Goal: Information Seeking & Learning: Learn about a topic

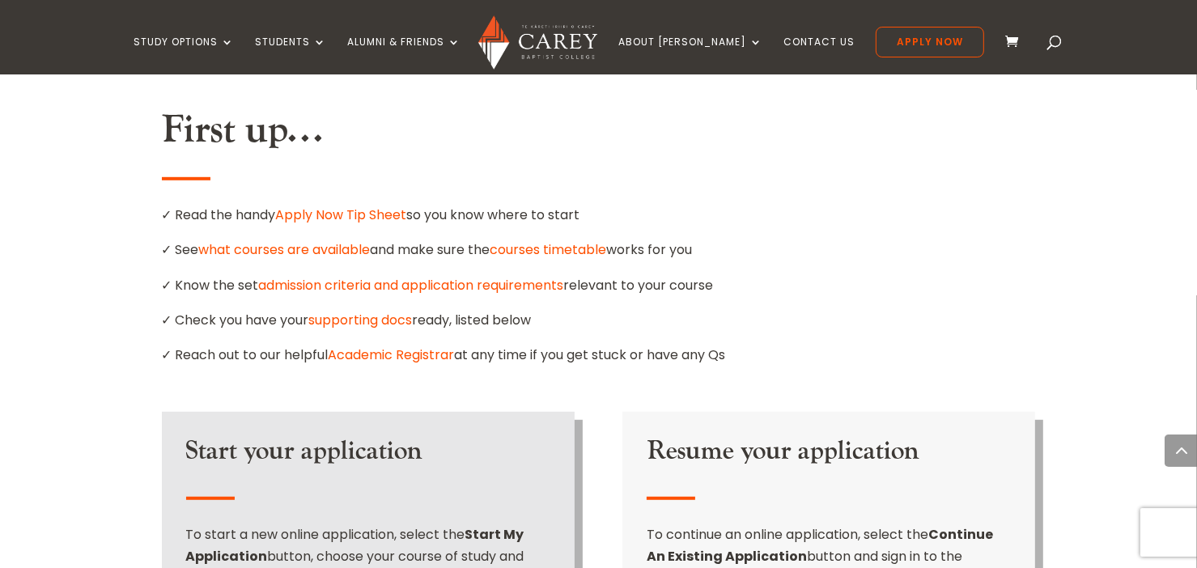
scroll to position [939, 0]
click at [324, 240] on link "what courses are available" at bounding box center [285, 249] width 172 height 19
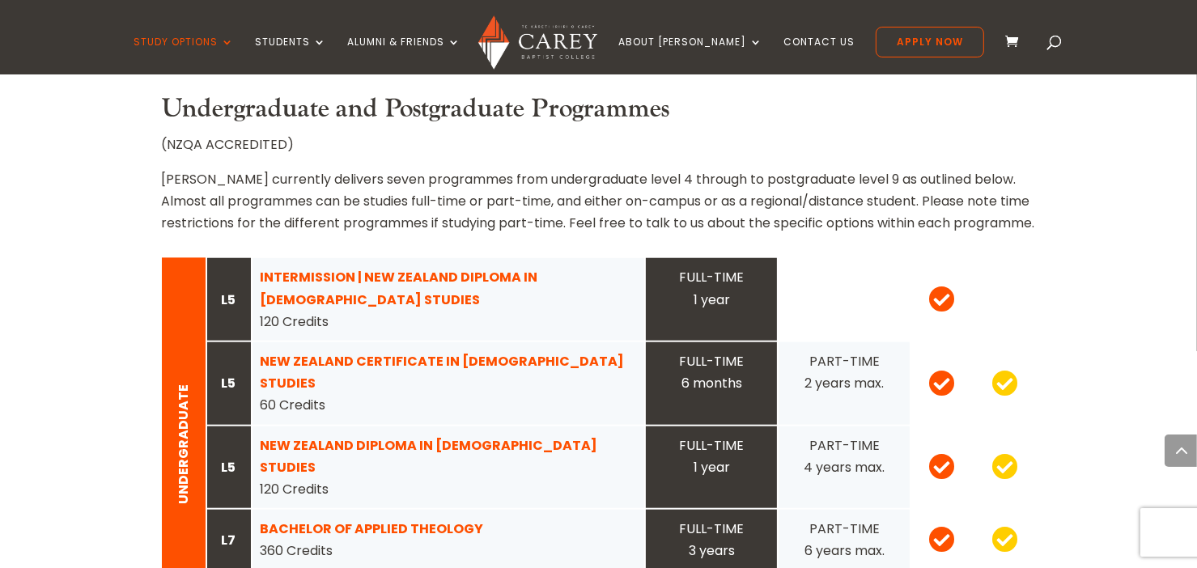
scroll to position [1511, 0]
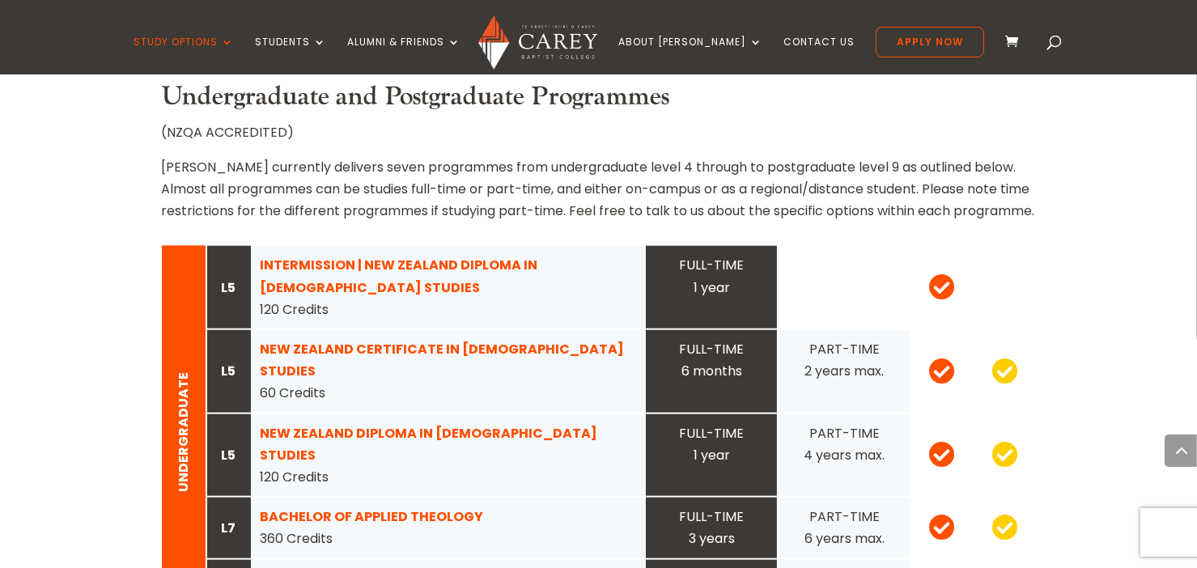
click at [961, 156] on p "Carey currently delivers seven programmes from undergraduate level 4 through to…" at bounding box center [599, 189] width 874 height 66
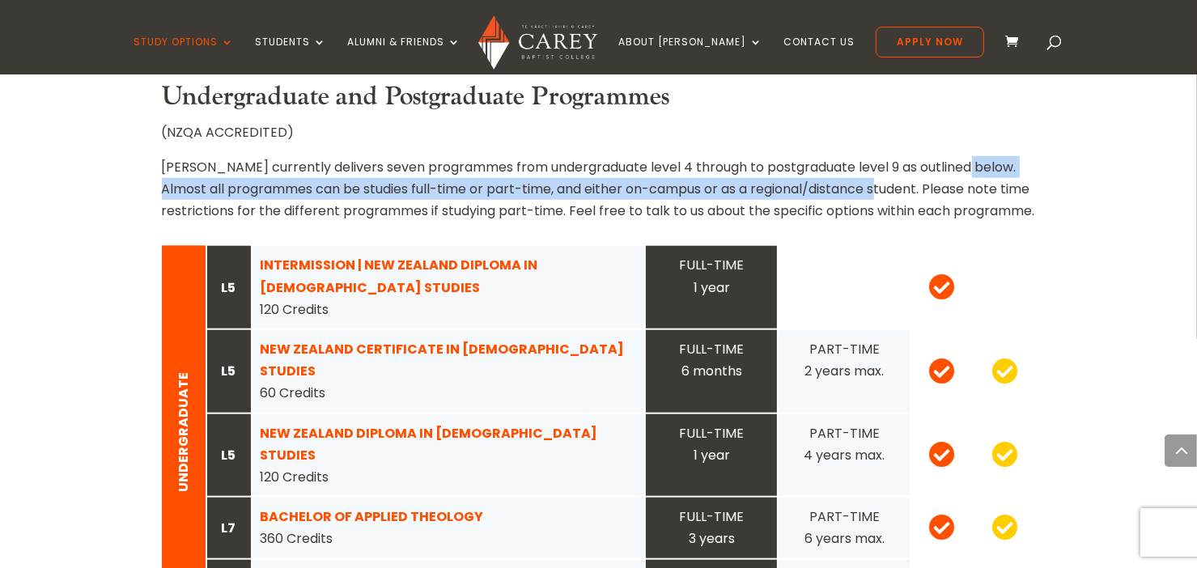
drag, startPoint x: 961, startPoint y: 122, endPoint x: 867, endPoint y: 144, distance: 97.2
click at [867, 156] on p "Carey currently delivers seven programmes from undergraduate level 4 through to…" at bounding box center [599, 189] width 874 height 66
copy p "Almost all programmes can be studies full-time or part-time, and either on-camp…"
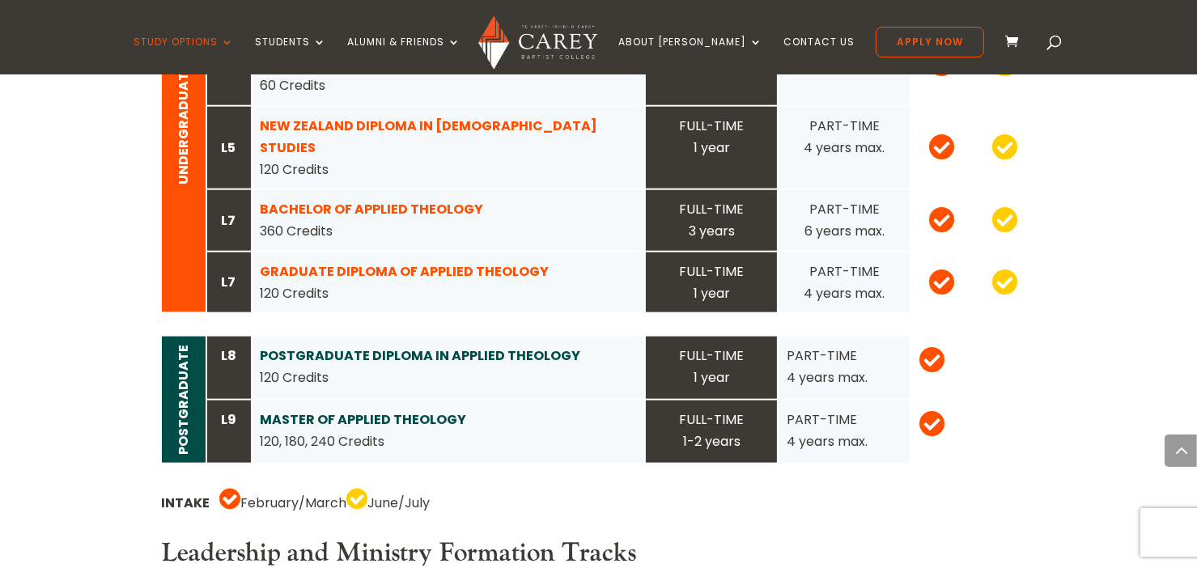
scroll to position [1812, 0]
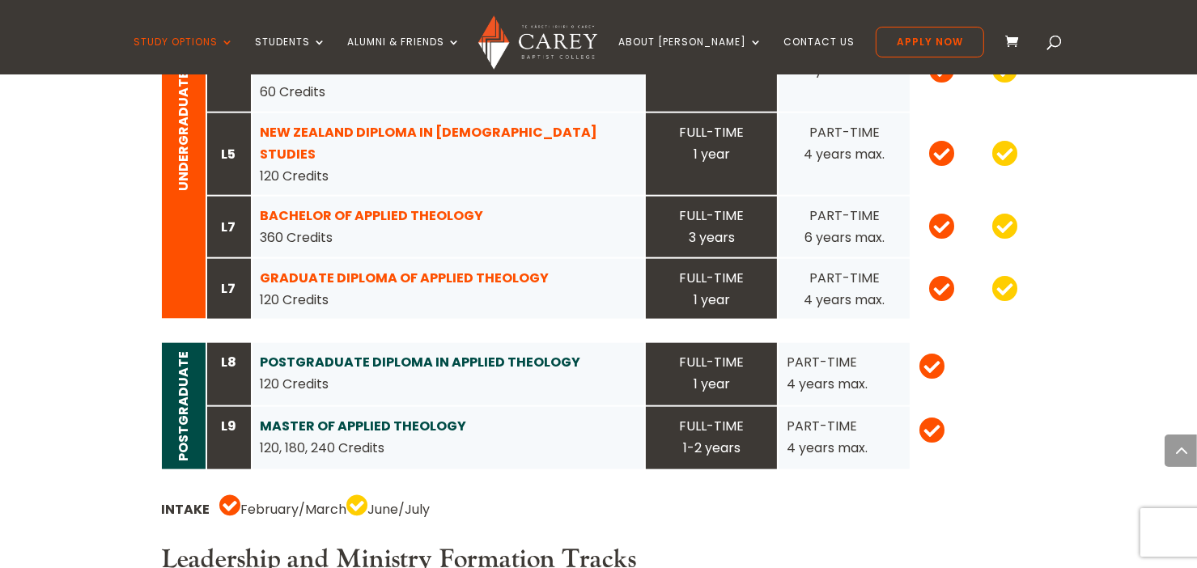
click at [1054, 45] on span at bounding box center [1054, 45] width 0 height 0
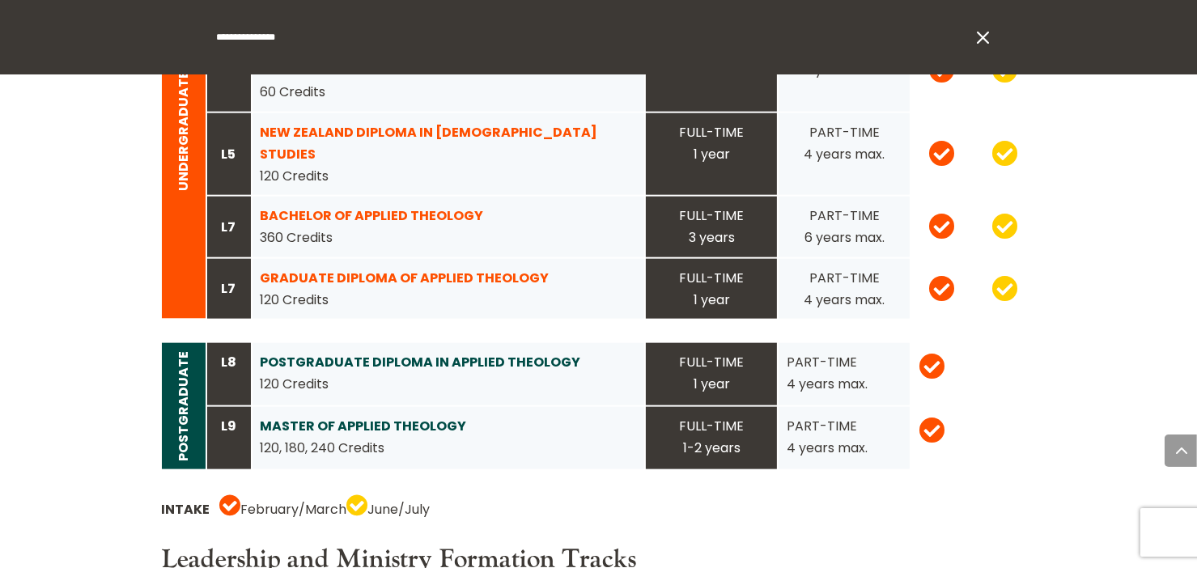
type input "**********"
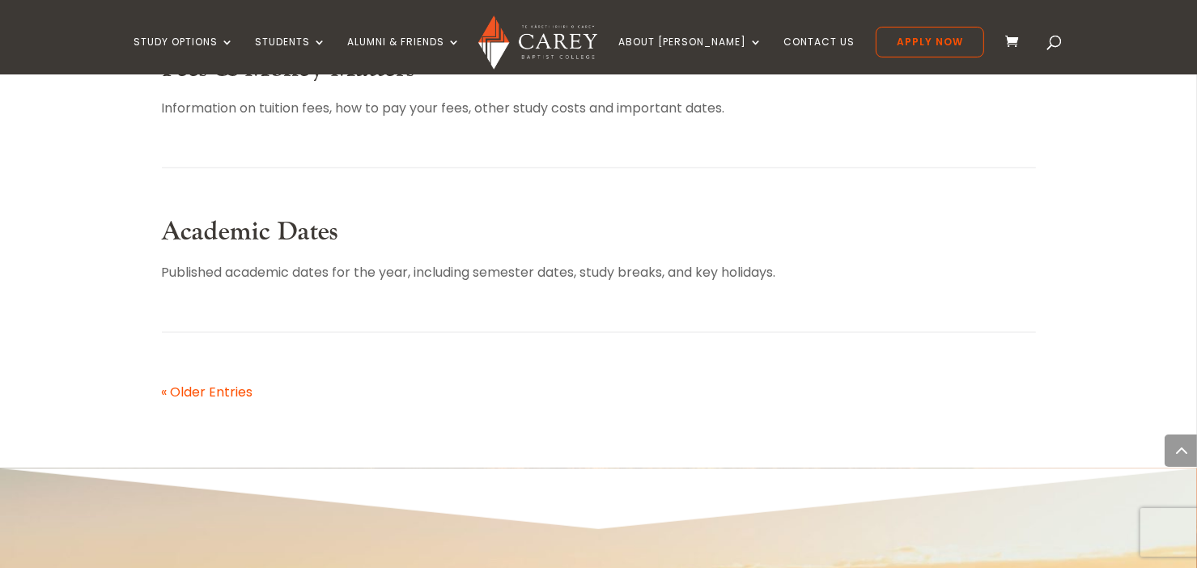
scroll to position [1091, 0]
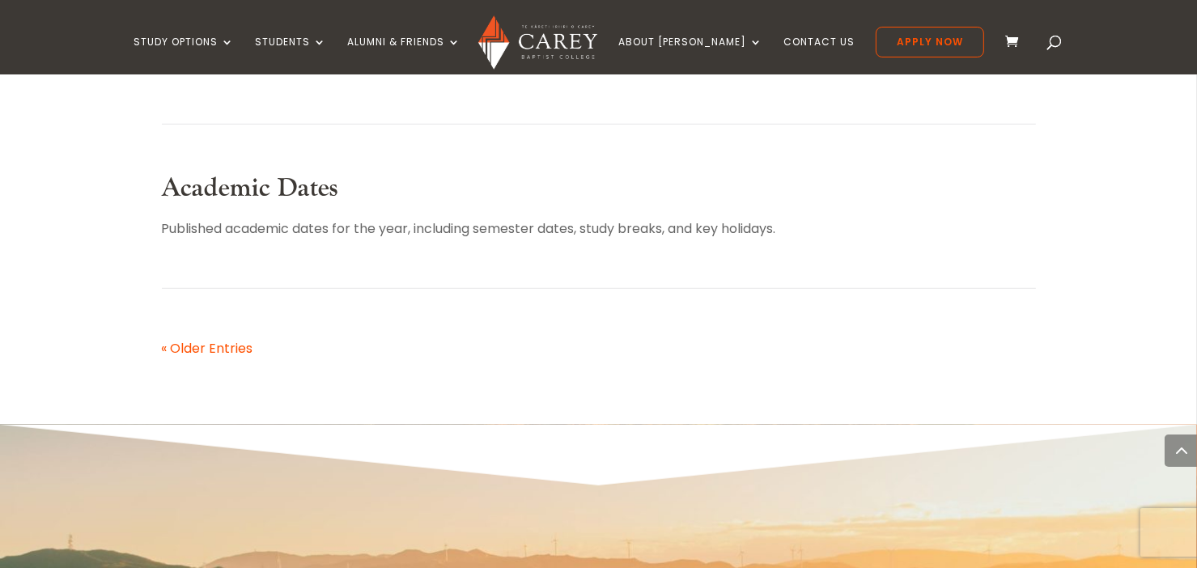
click at [236, 339] on link "« Older Entries" at bounding box center [207, 348] width 91 height 19
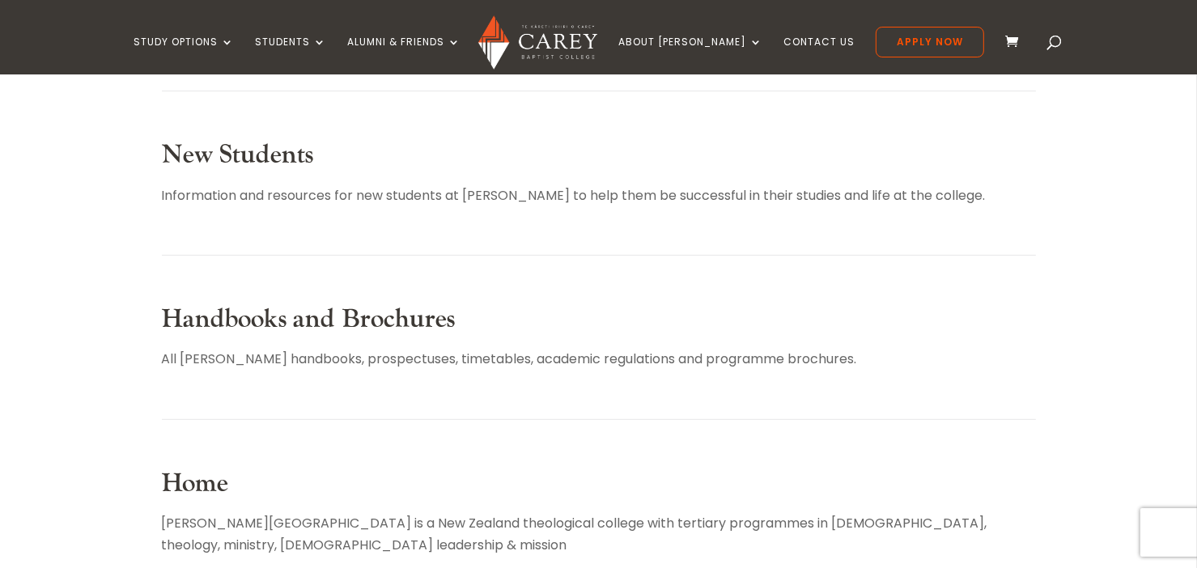
scroll to position [708, 0]
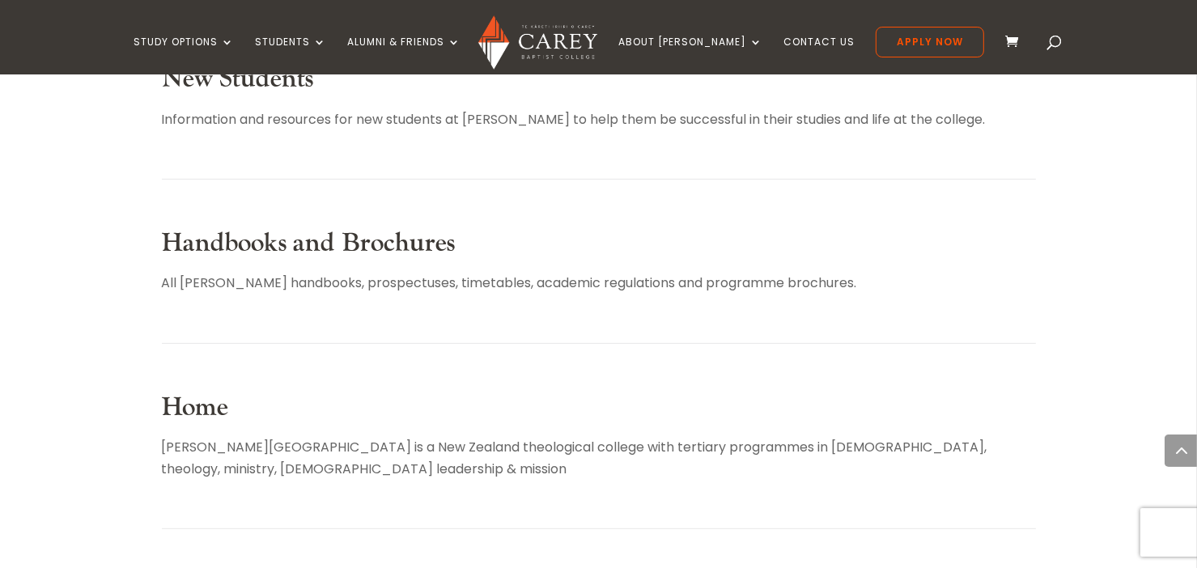
click at [404, 240] on link "Handbooks and Brochures" at bounding box center [309, 243] width 294 height 33
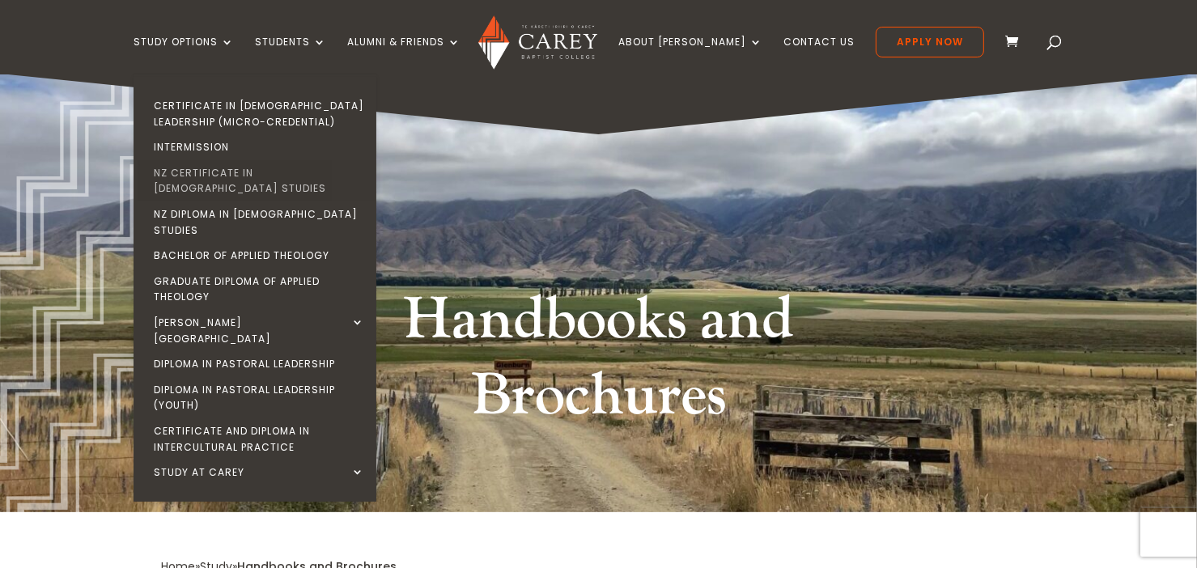
click at [236, 171] on link "NZ Certificate in [DEMOGRAPHIC_DATA] Studies" at bounding box center [259, 180] width 243 height 41
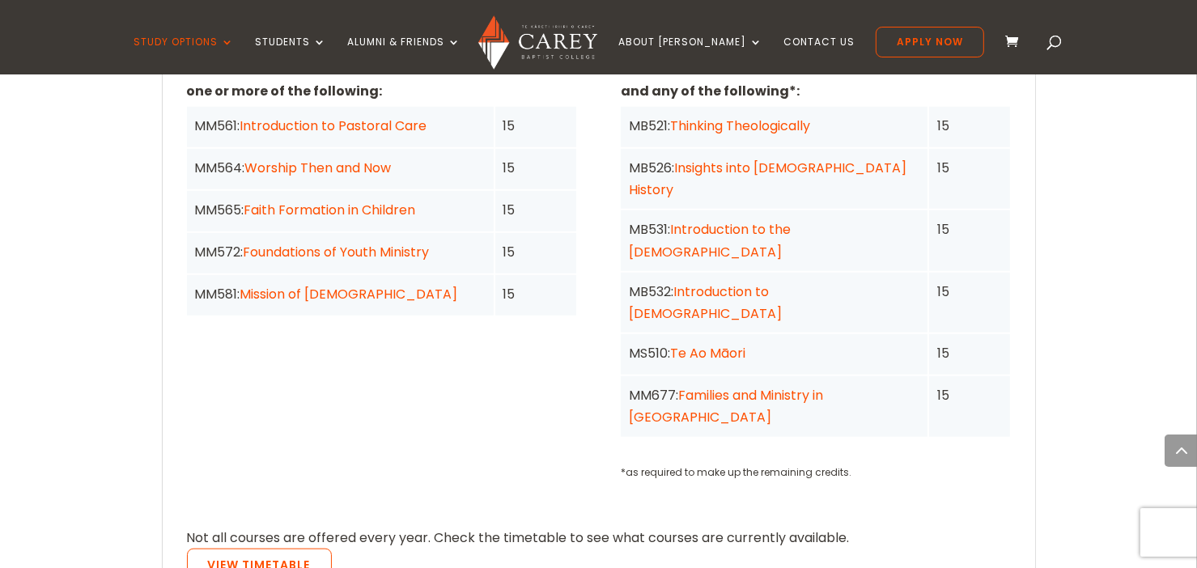
scroll to position [1609, 0]
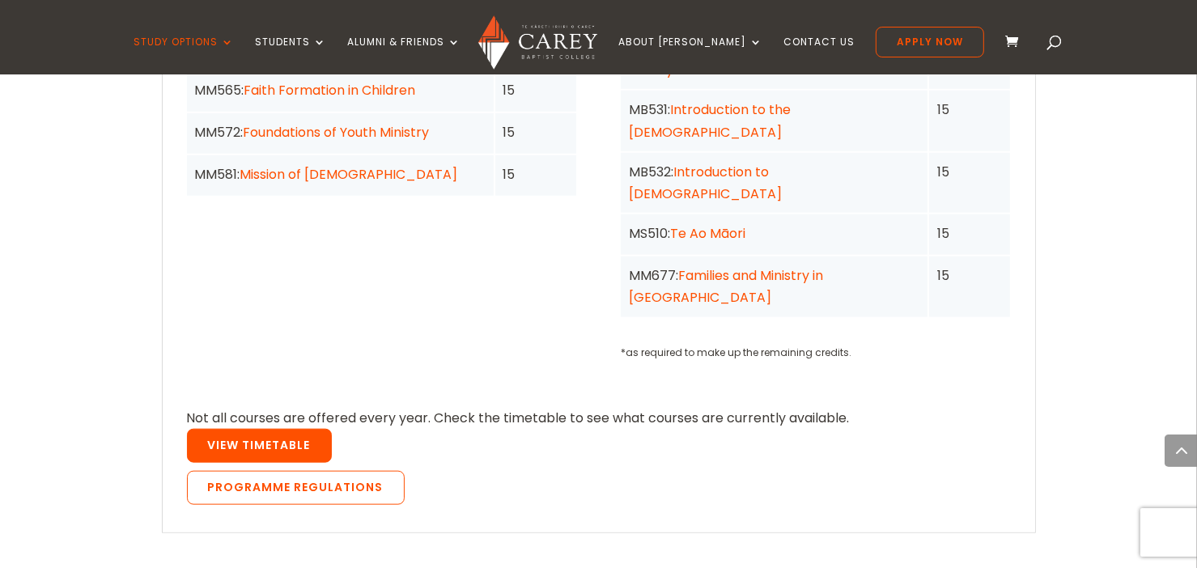
click at [293, 429] on link "View Timetable" at bounding box center [259, 446] width 145 height 34
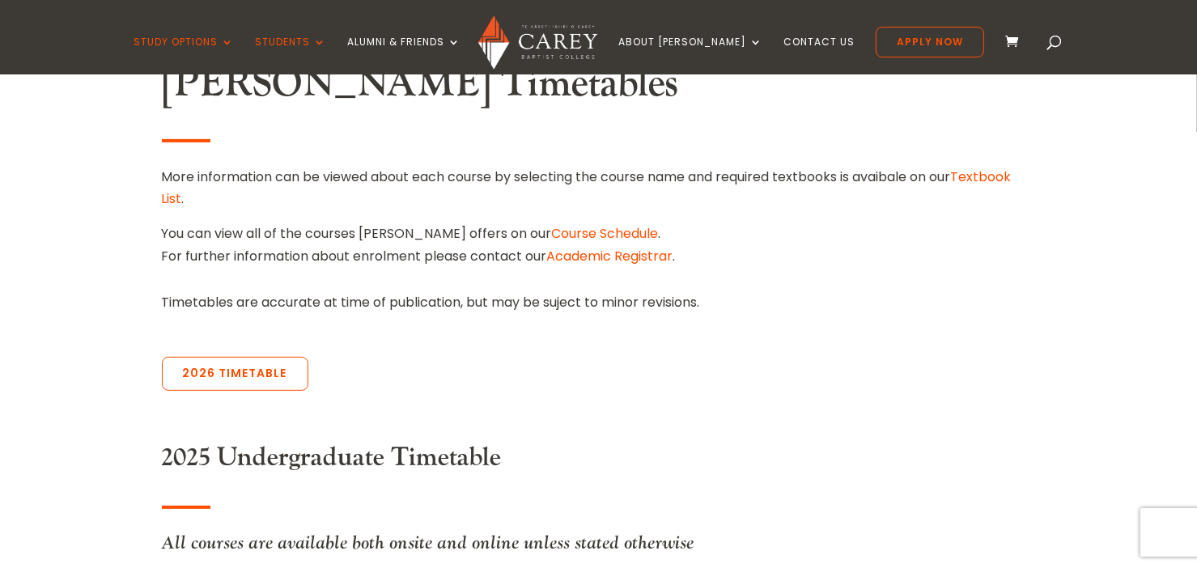
scroll to position [562, 0]
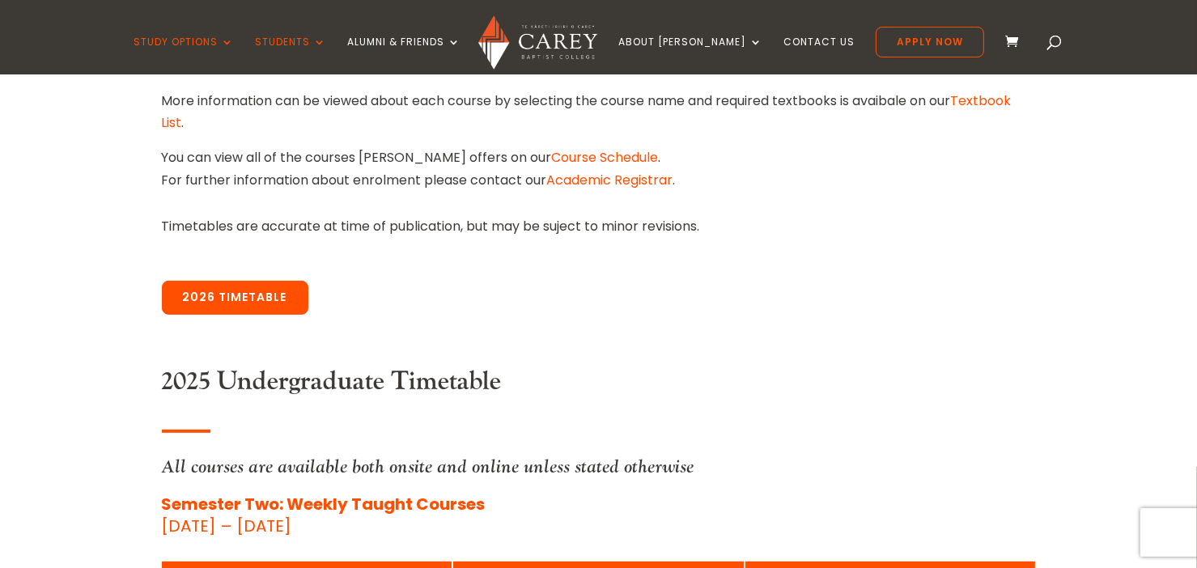
click at [243, 300] on link "2026 Timetable" at bounding box center [235, 298] width 146 height 34
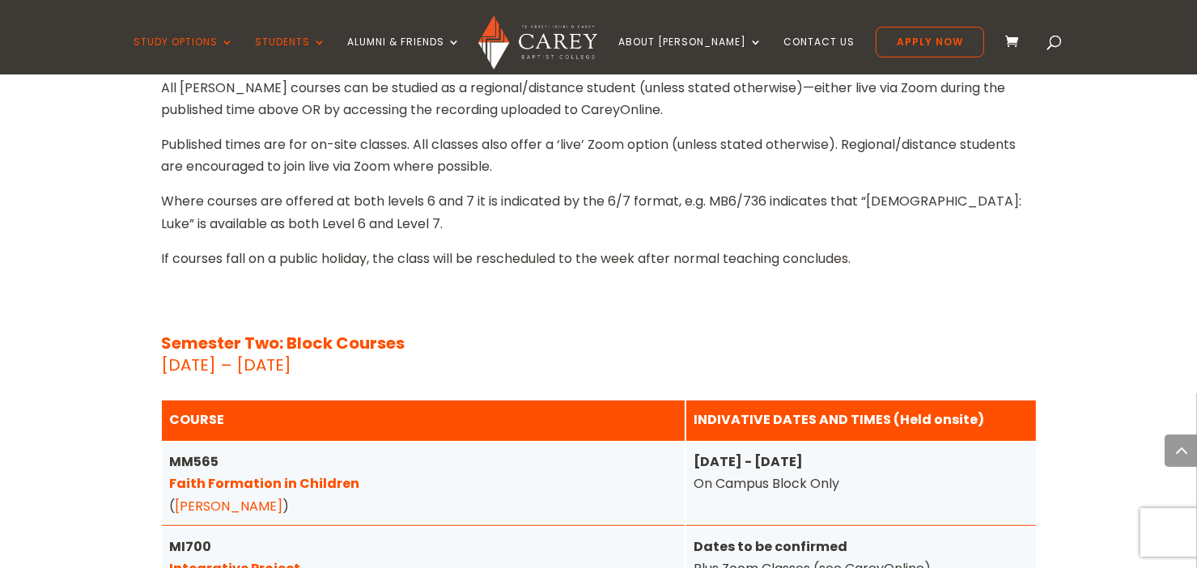
scroll to position [6467, 0]
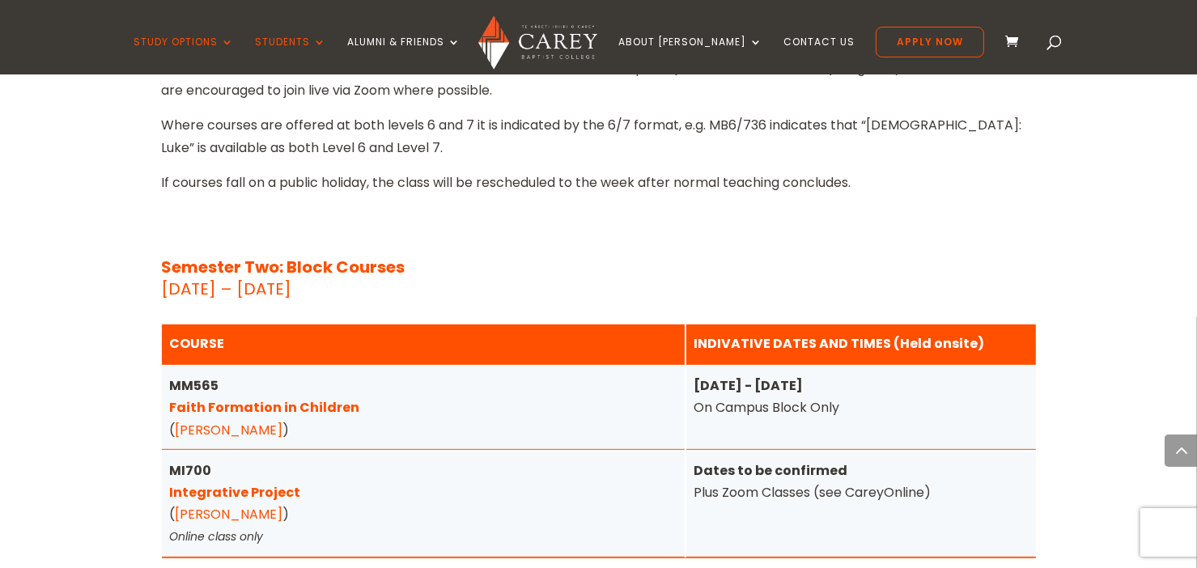
click at [267, 483] on link "Integrative Project" at bounding box center [235, 492] width 131 height 19
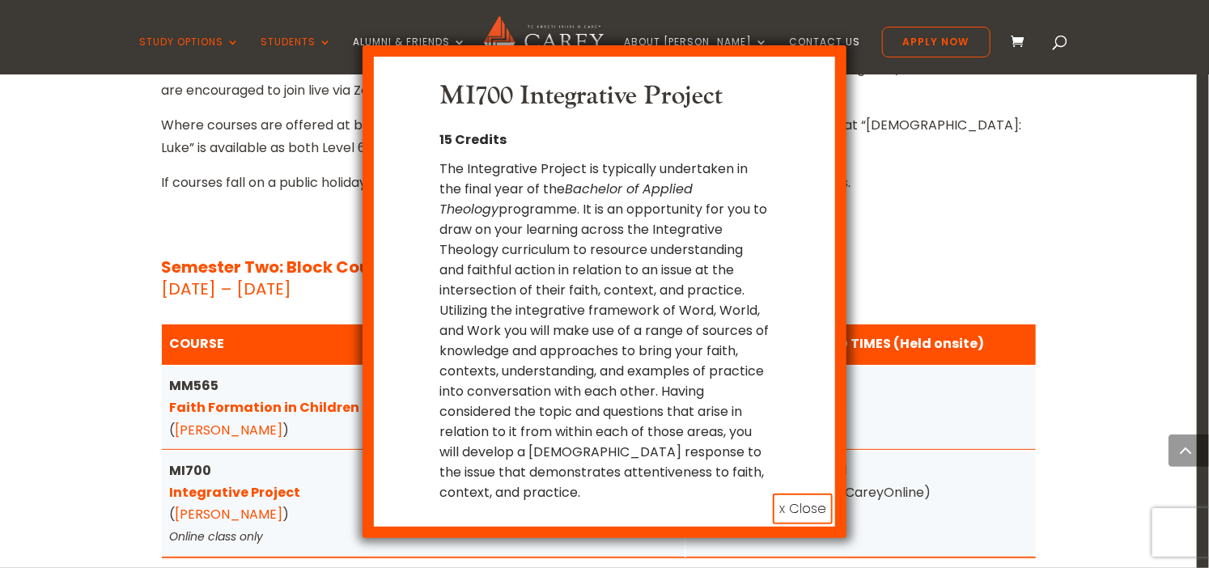
drag, startPoint x: 252, startPoint y: 255, endPoint x: 230, endPoint y: 255, distance: 22.7
click at [230, 255] on div "MI700 Integrative Project 15 Credits The Integrative Project is typically under…" at bounding box center [604, 284] width 1209 height 568
click at [812, 494] on button "x Close" at bounding box center [803, 509] width 60 height 31
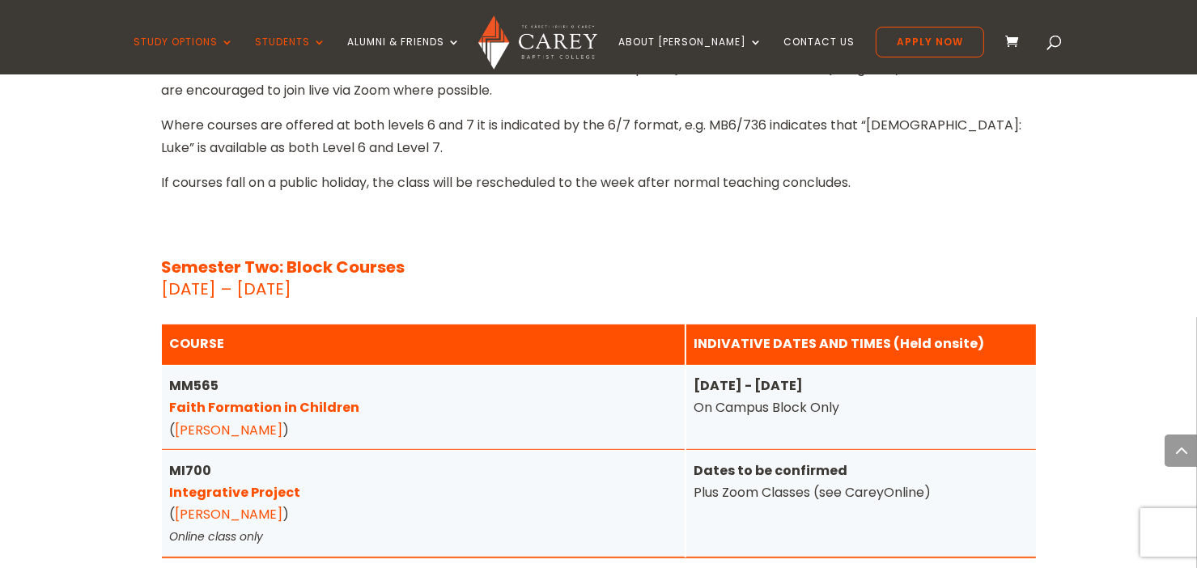
click at [322, 398] on link "Faith Formation in Children" at bounding box center [265, 407] width 190 height 19
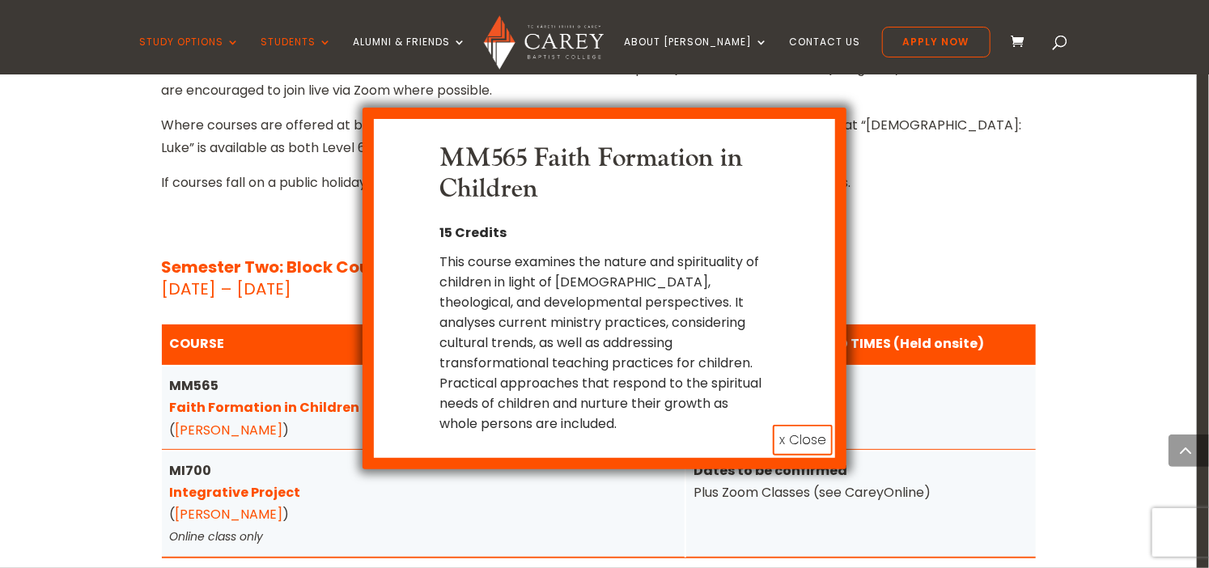
click at [282, 273] on div "MM565 Faith Formation in Children 15 Credits This course examines the nature an…" at bounding box center [604, 284] width 1209 height 568
click at [808, 436] on button "x Close" at bounding box center [803, 440] width 60 height 31
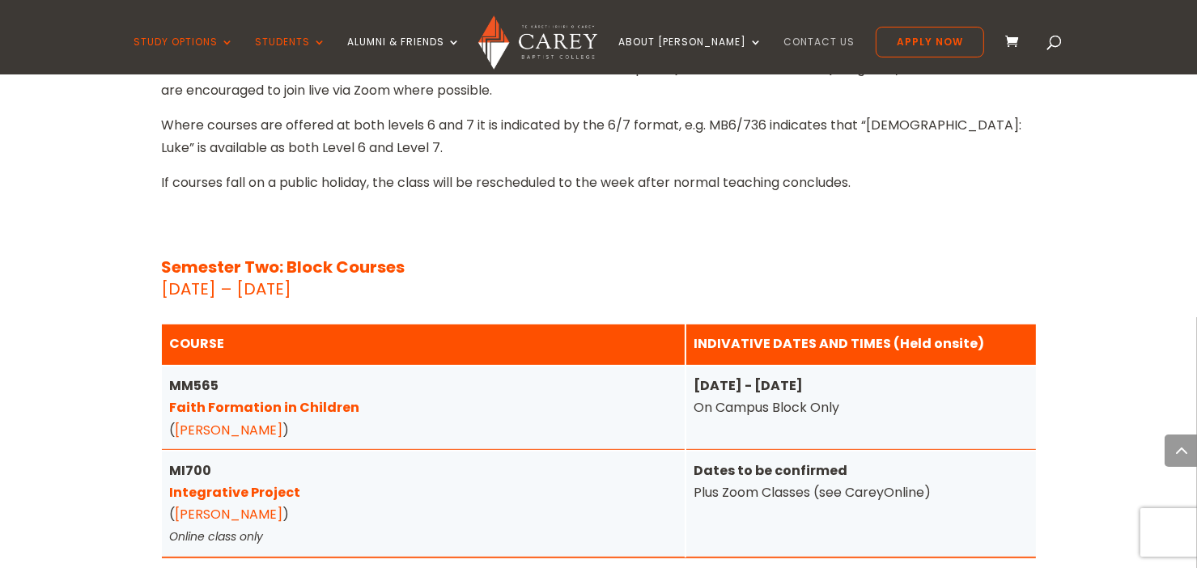
click at [783, 40] on link "Contact Us" at bounding box center [818, 55] width 71 height 38
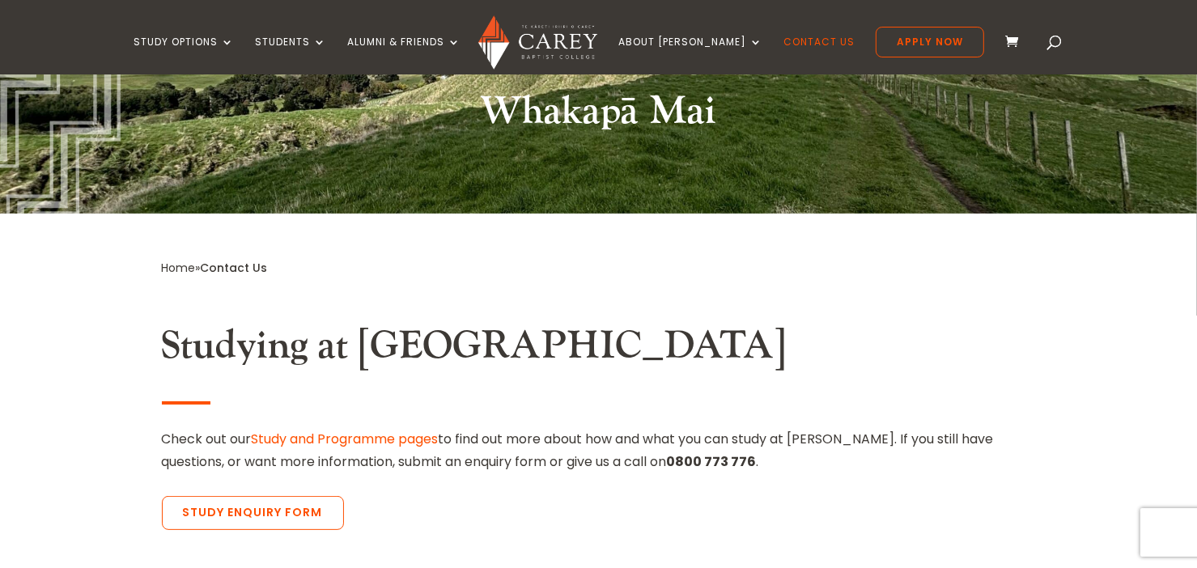
scroll to position [388, 0]
